Goal: Transaction & Acquisition: Obtain resource

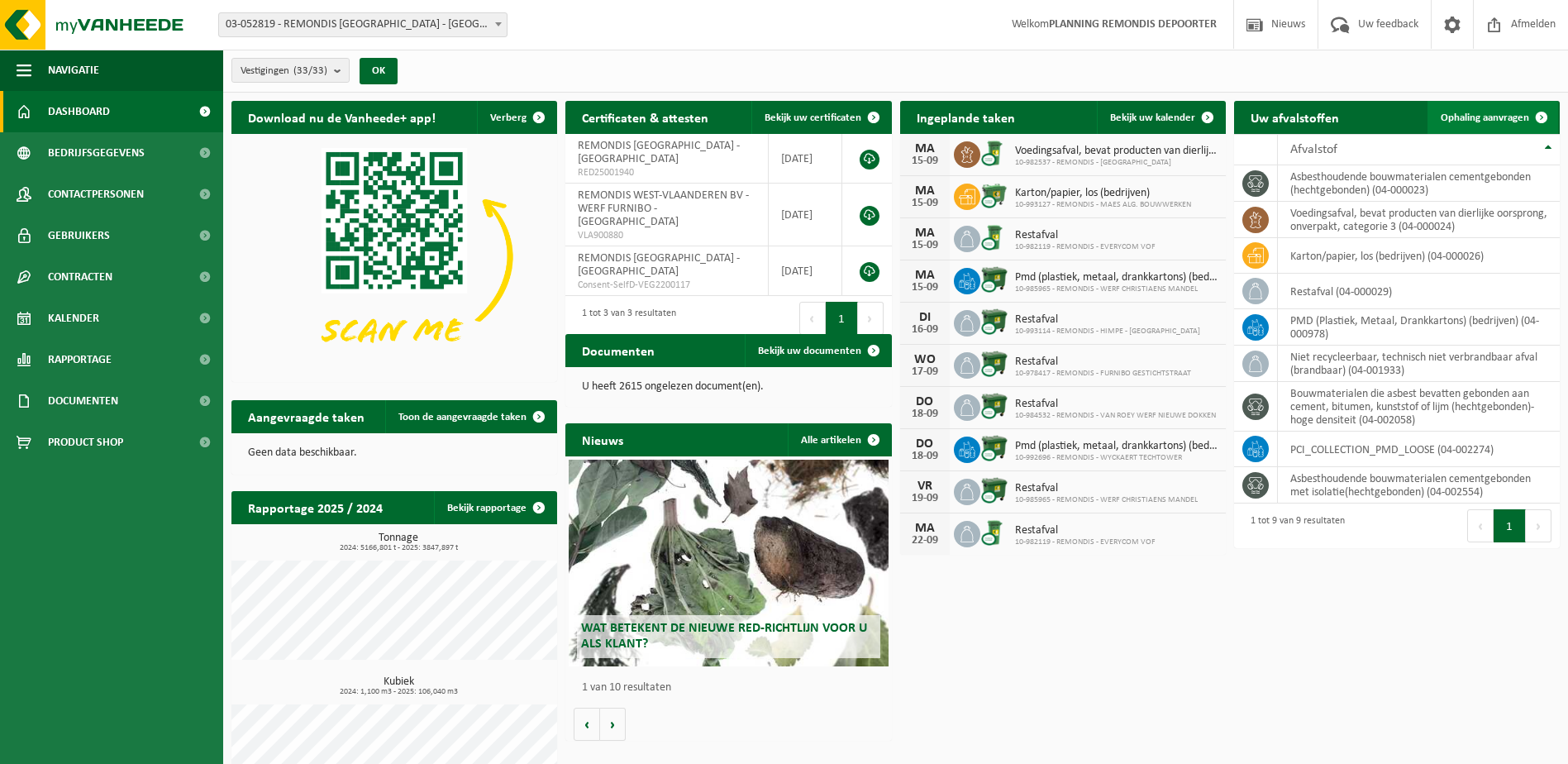
click at [1485, 121] on span "Ophaling aanvragen" at bounding box center [1485, 118] width 88 height 11
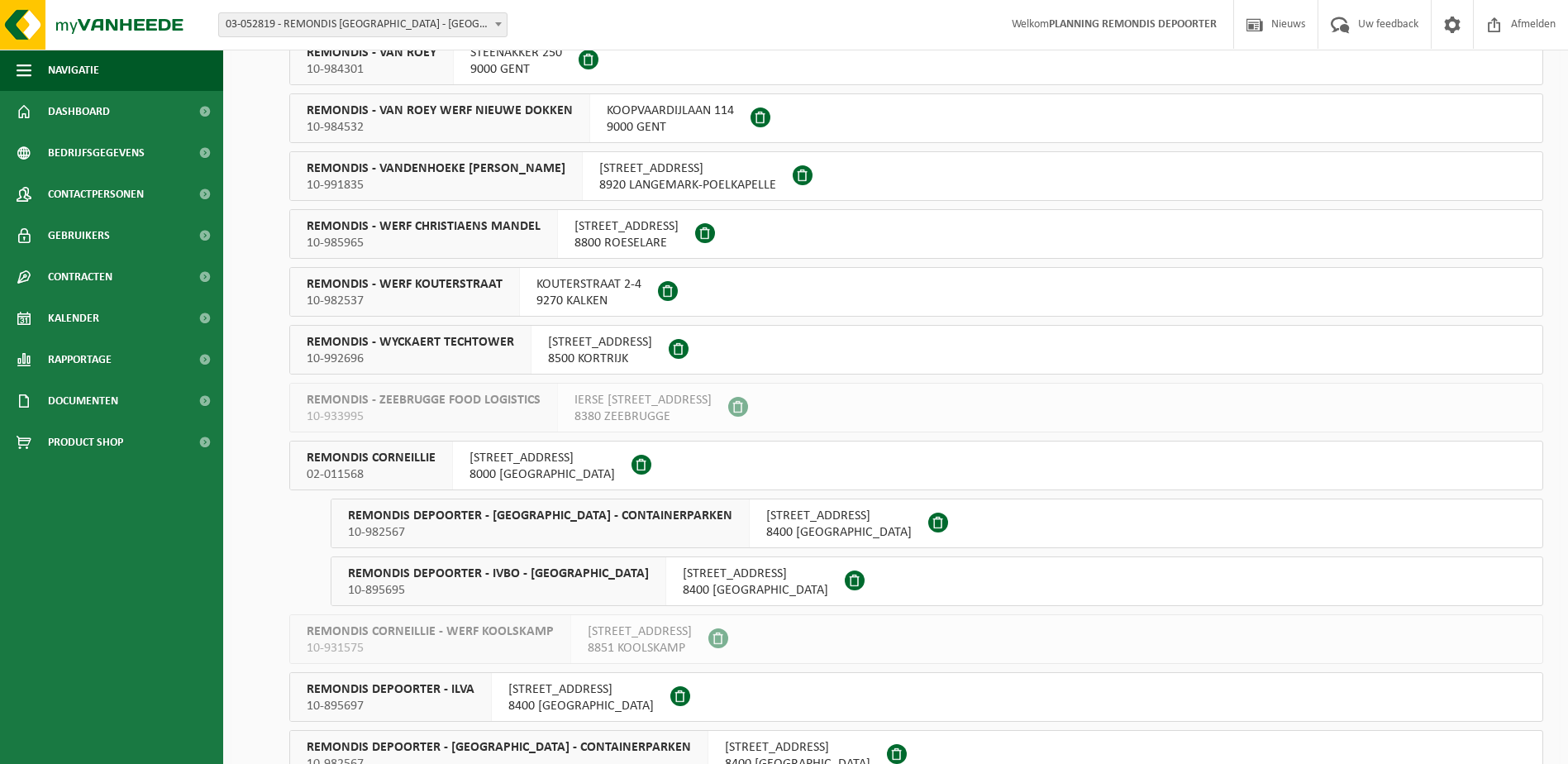
scroll to position [827, 0]
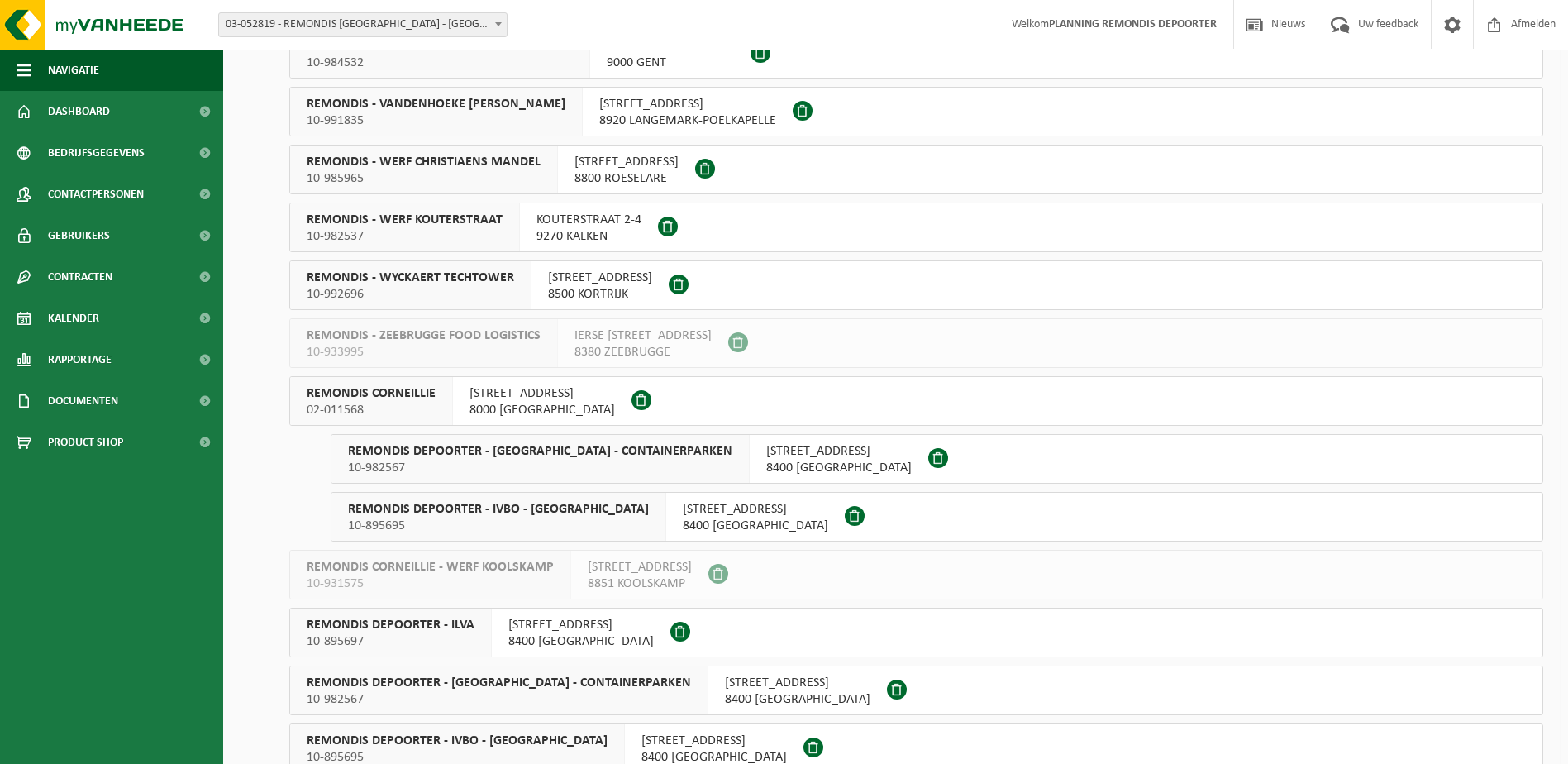
click at [455, 627] on span "REMONDIS DEPOORTER - ILVA" at bounding box center [391, 624] width 168 height 17
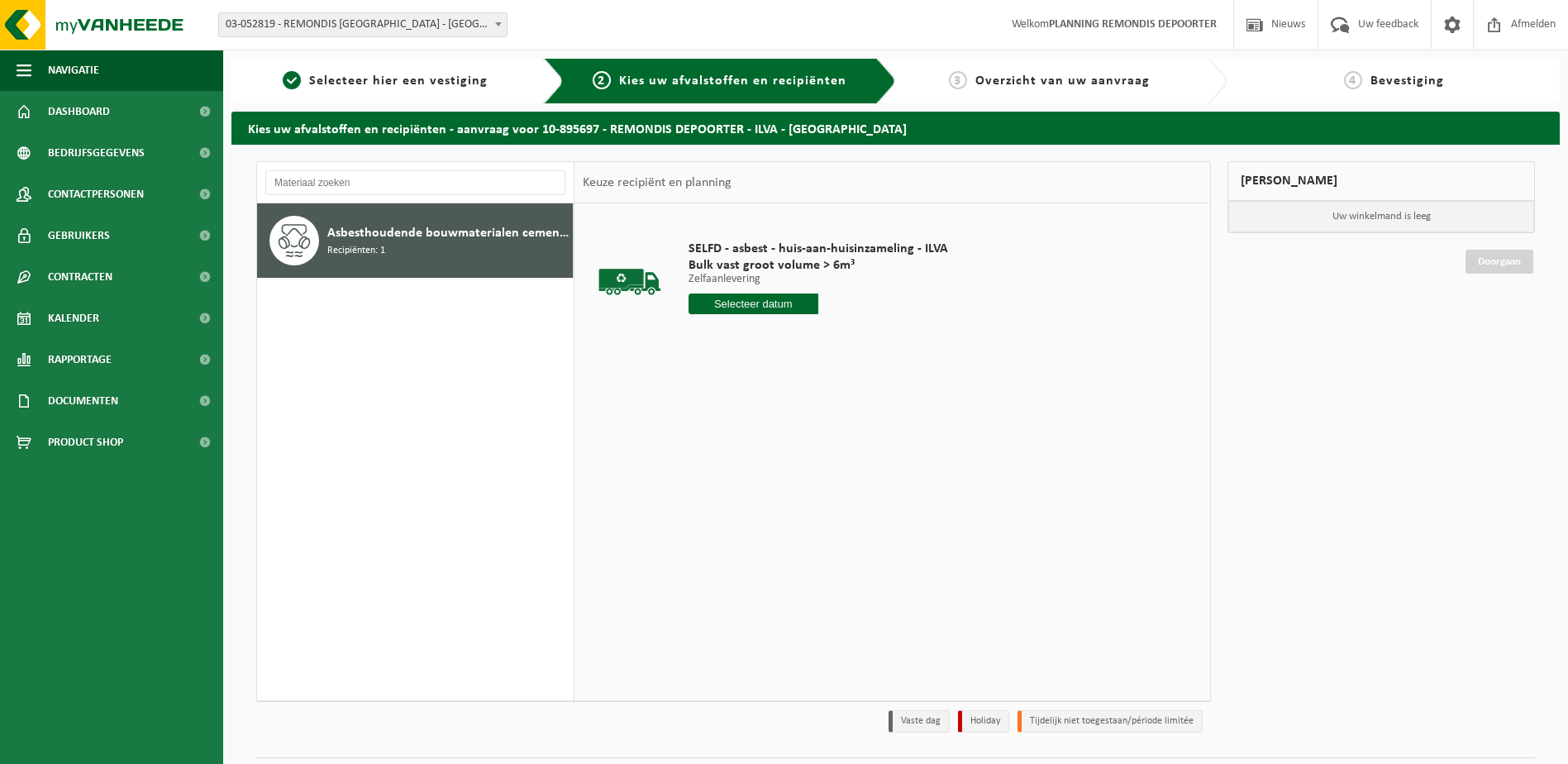
click at [731, 300] on input "text" at bounding box center [753, 304] width 130 height 21
click at [703, 452] on div "15" at bounding box center [703, 450] width 29 height 27
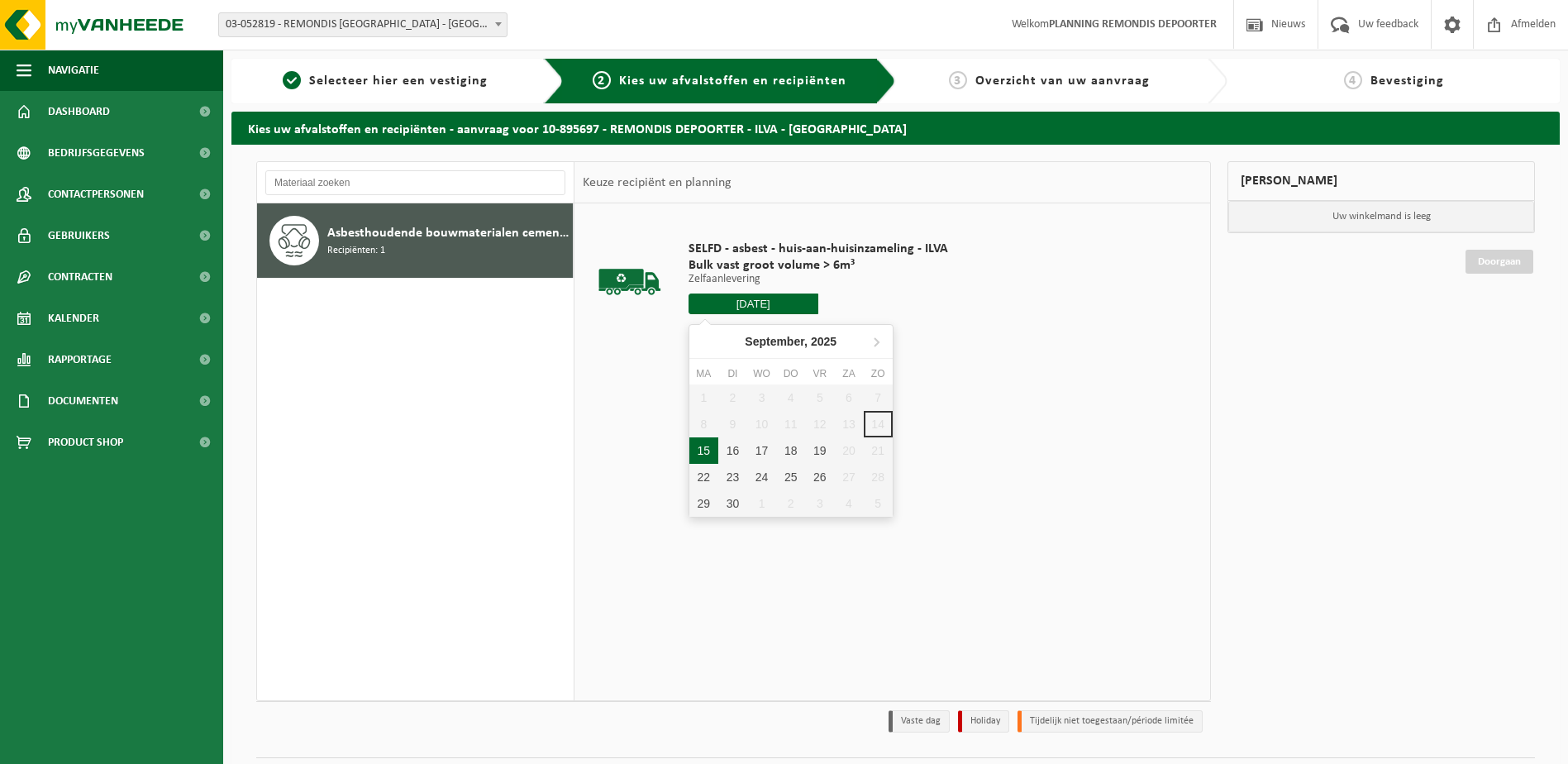
type input "Van 2025-09-15"
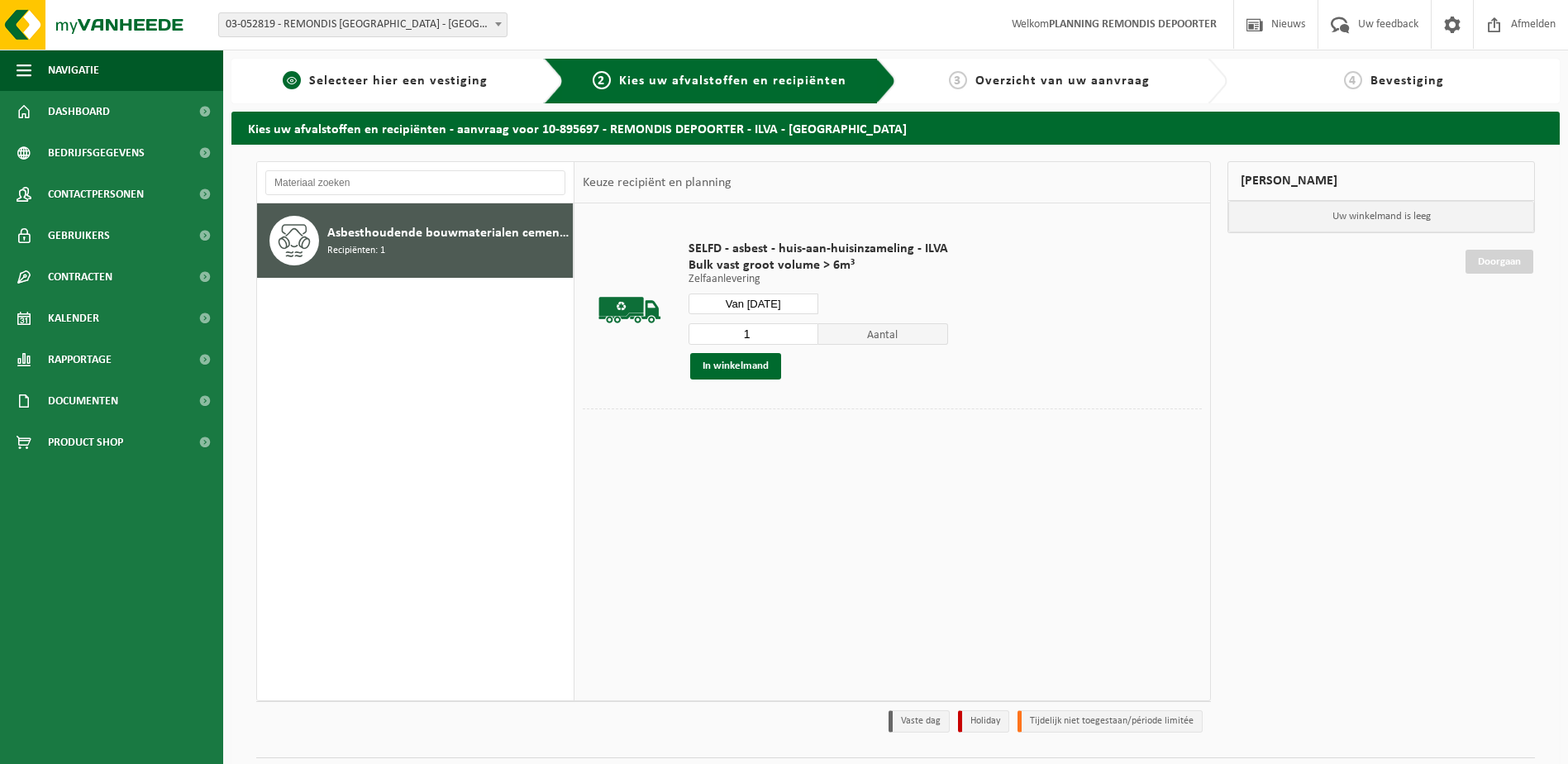
click at [377, 74] on span "Selecteer hier een vestiging" at bounding box center [399, 80] width 179 height 13
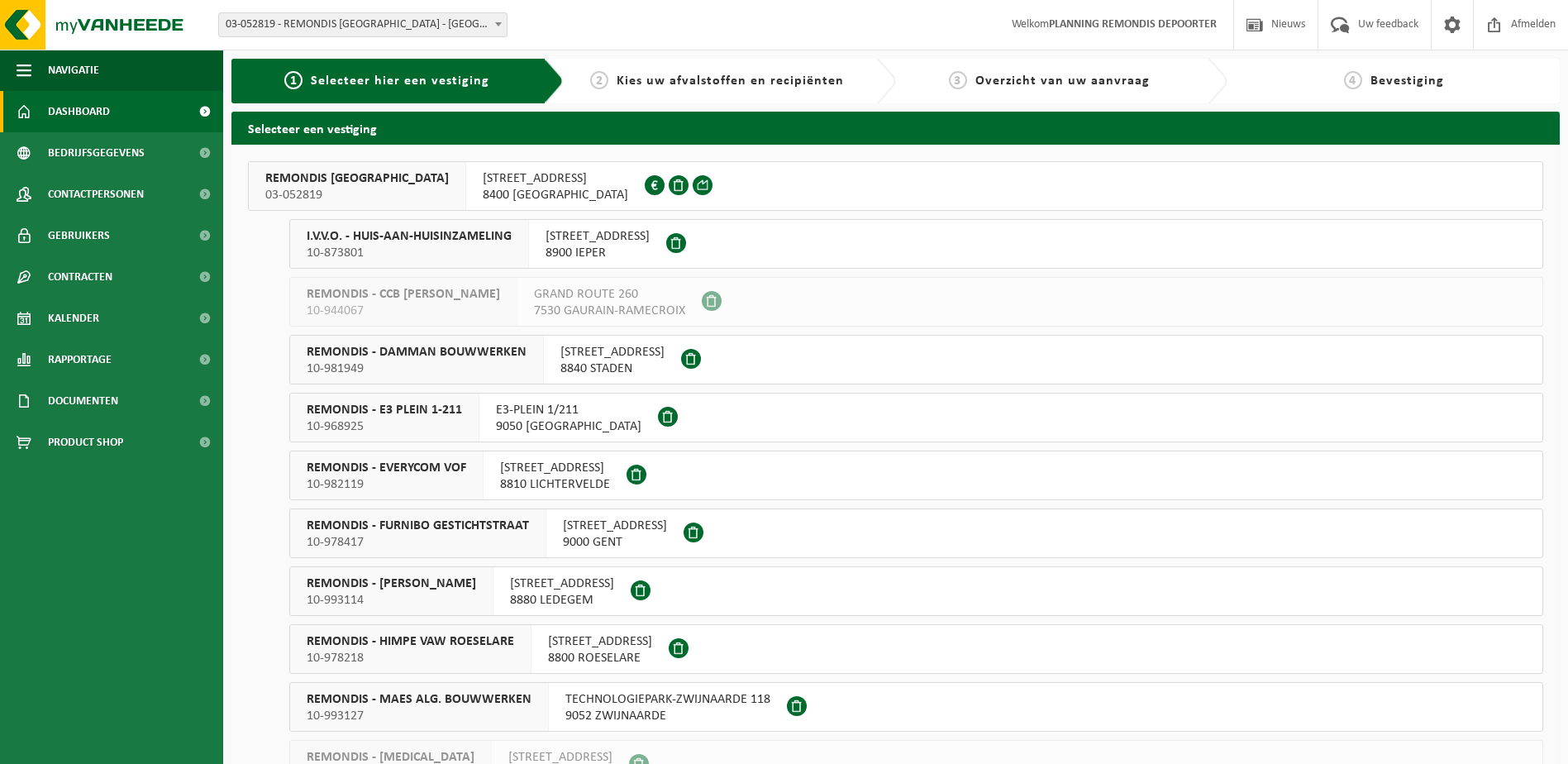
click at [91, 115] on span "Dashboard" at bounding box center [78, 112] width 62 height 42
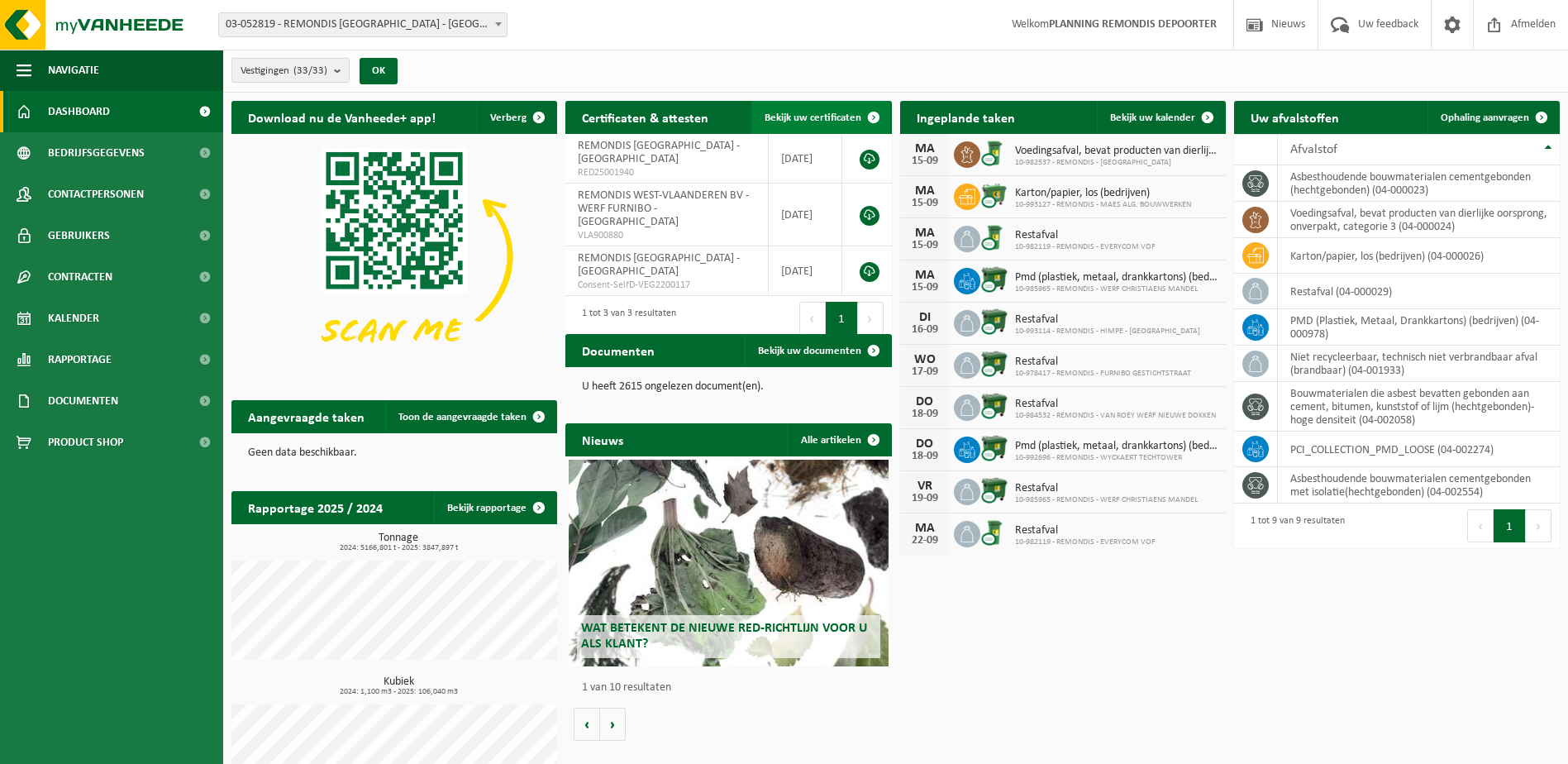
click at [823, 119] on span "Bekijk uw certificaten" at bounding box center [813, 118] width 97 height 11
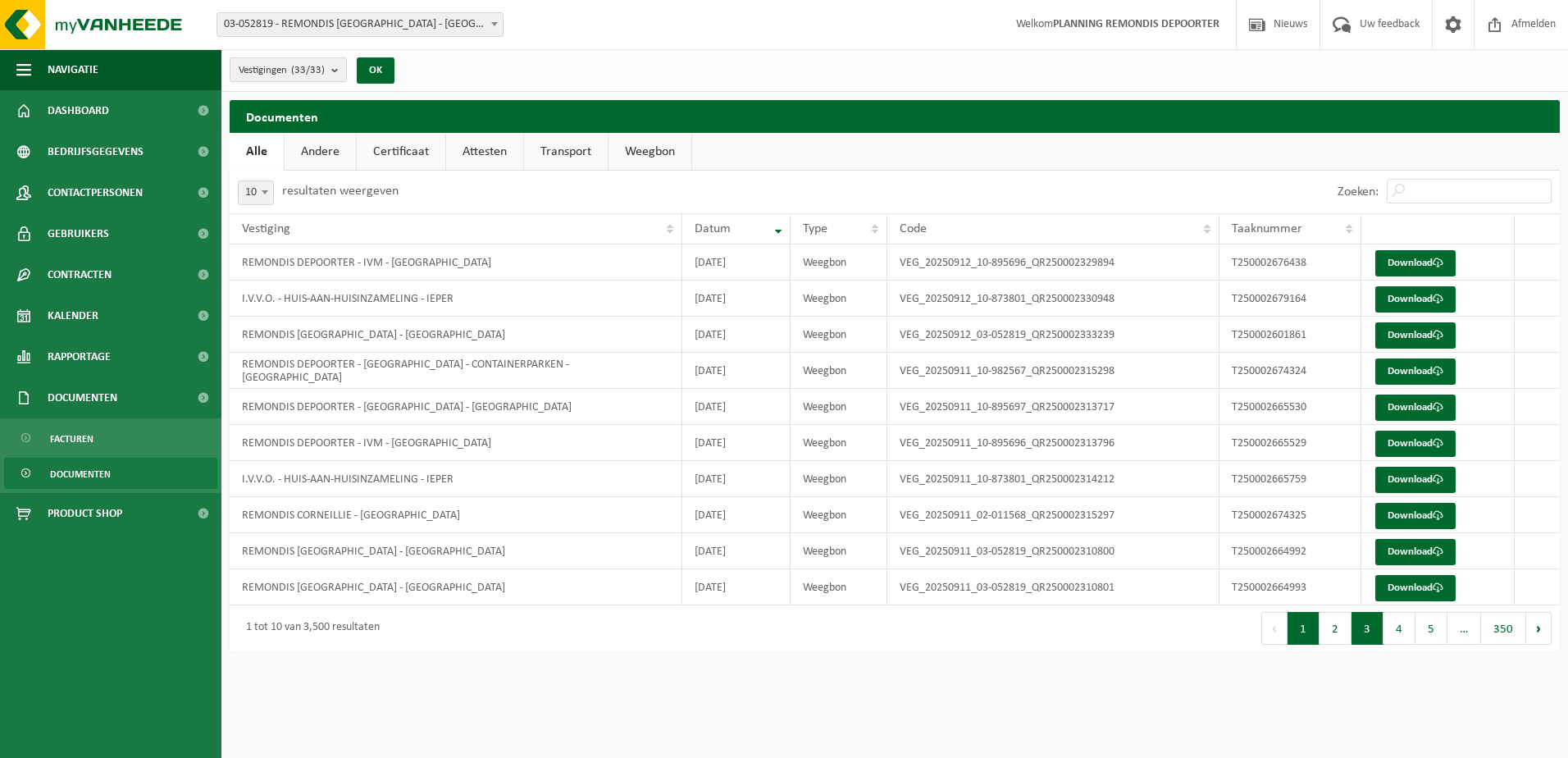
click at [1376, 638] on button "3" at bounding box center [1367, 627] width 32 height 32
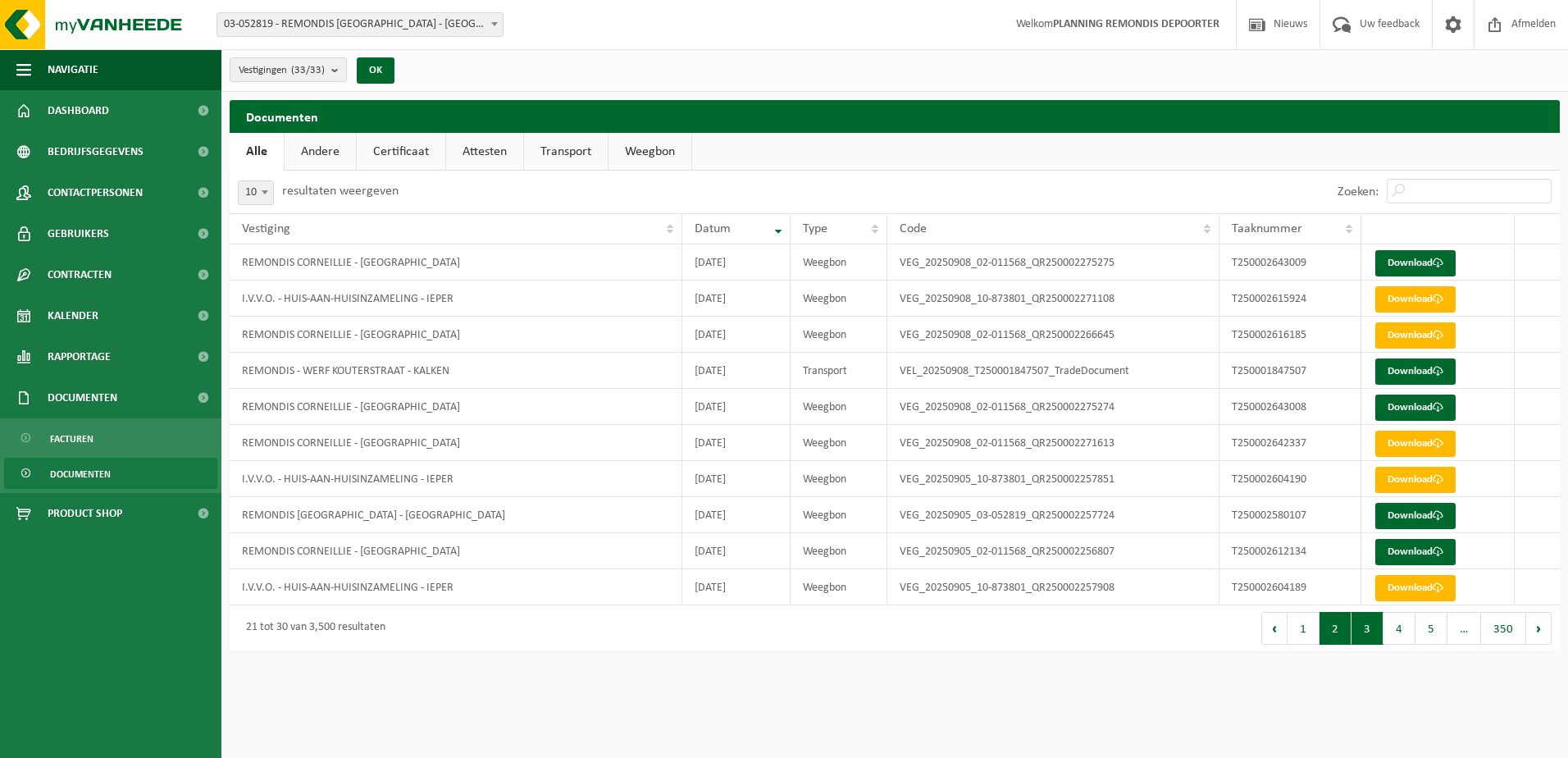
click at [1326, 628] on button "2" at bounding box center [1335, 627] width 32 height 32
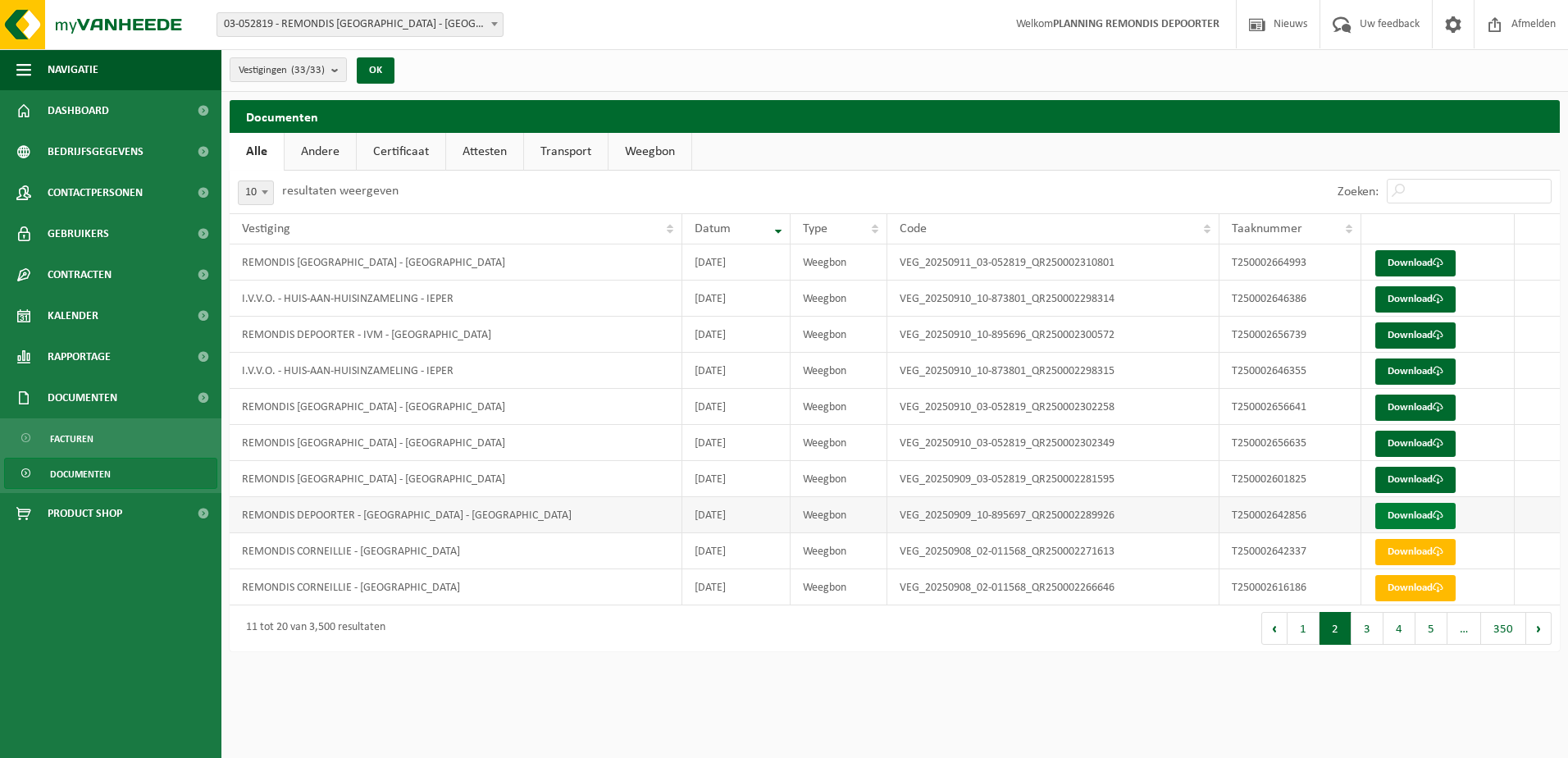
click at [1419, 508] on link "Download" at bounding box center [1416, 515] width 80 height 27
